Goal: Task Accomplishment & Management: Manage account settings

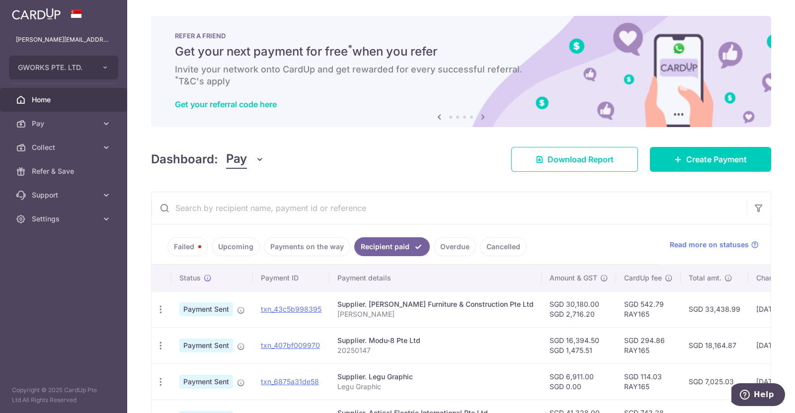
click at [289, 245] on link "Payments on the way" at bounding box center [307, 247] width 86 height 19
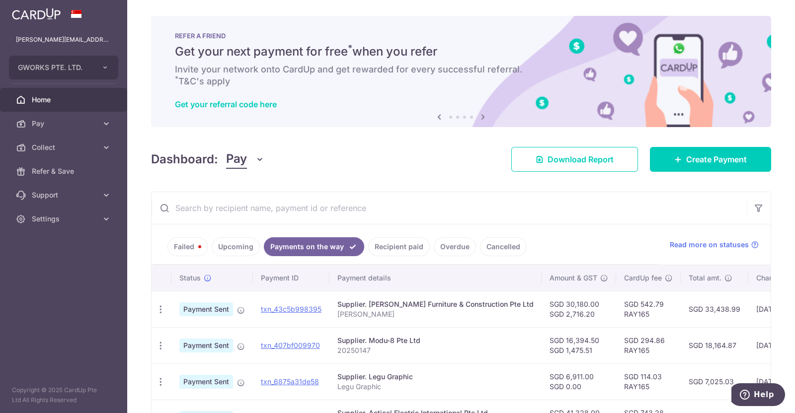
click at [238, 247] on link "Upcoming" at bounding box center [236, 247] width 48 height 19
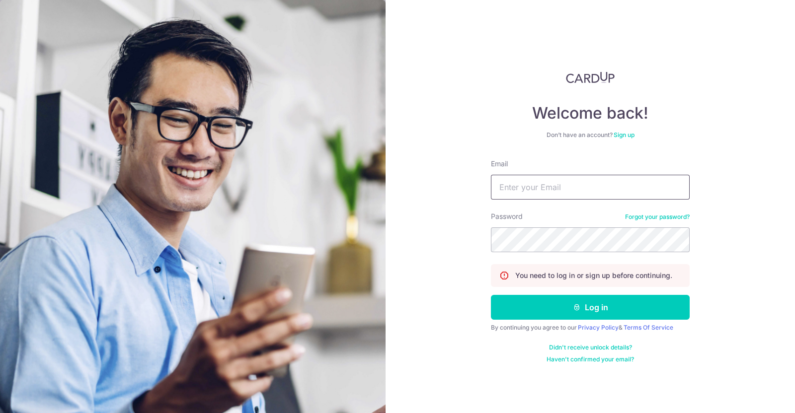
click at [556, 188] on input "Email" at bounding box center [590, 187] width 199 height 25
type input "[PERSON_NAME][EMAIL_ADDRESS][DOMAIN_NAME]"
click at [491, 295] on button "Log in" at bounding box center [590, 307] width 199 height 25
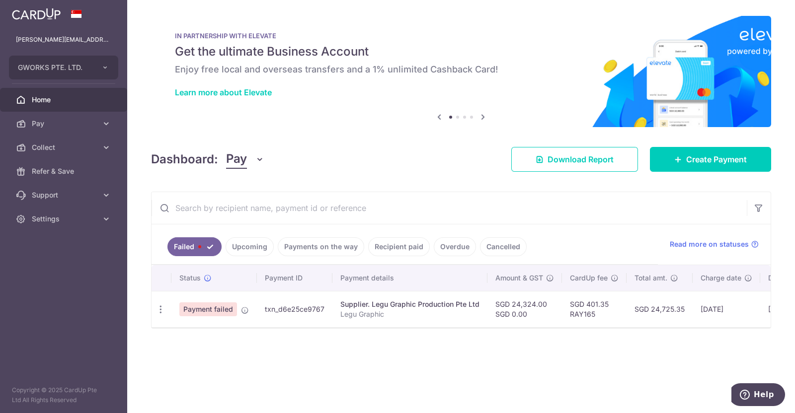
click at [308, 247] on link "Payments on the way" at bounding box center [321, 247] width 86 height 19
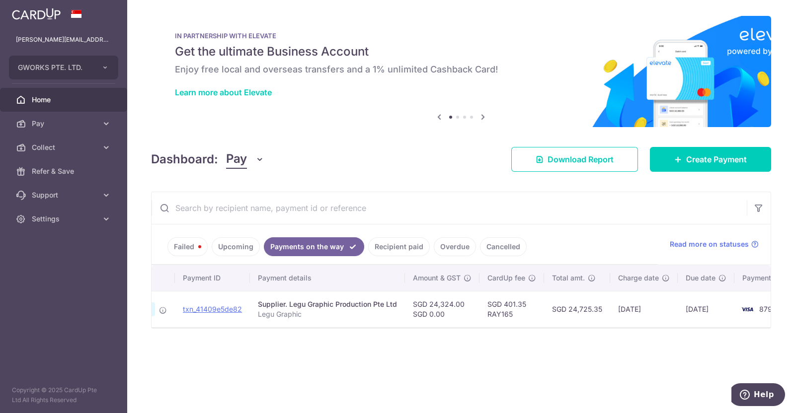
scroll to position [0, 124]
